Goal: Browse casually

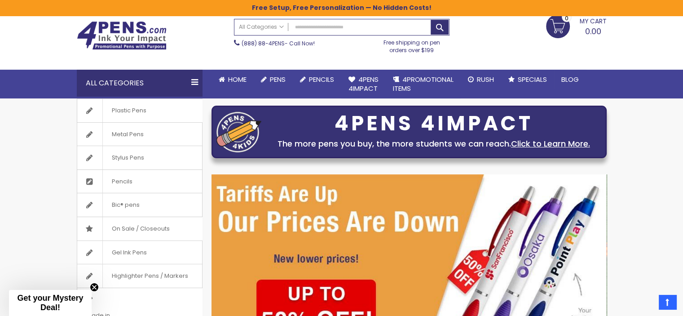
scroll to position [27, 0]
